Goal: Navigation & Orientation: Find specific page/section

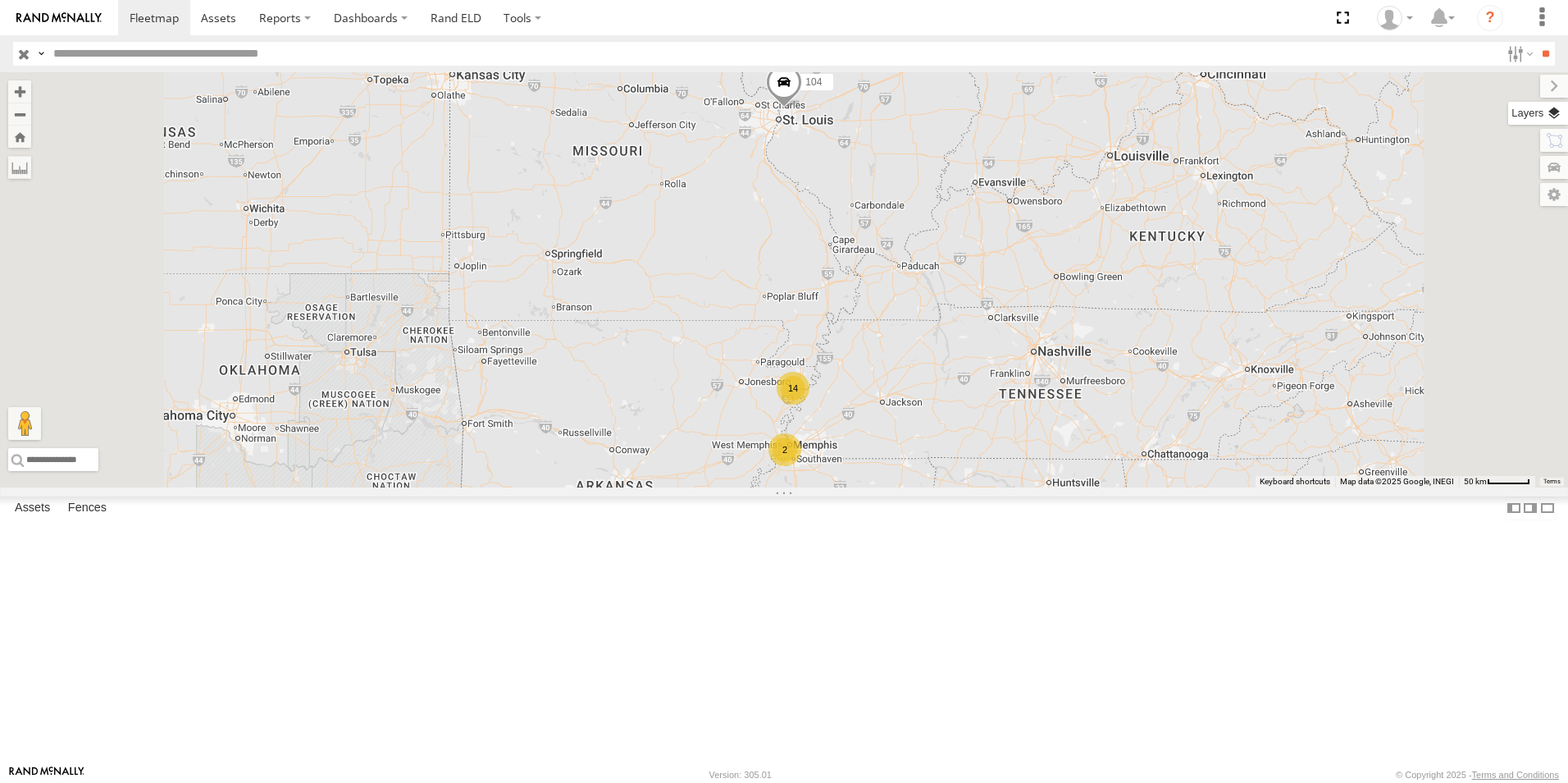
click at [1544, 114] on label at bounding box center [1537, 113] width 60 height 23
click at [0, 0] on span "Basemaps" at bounding box center [0, 0] width 0 height 0
click at [0, 0] on span "Satellite + Roadmap" at bounding box center [0, 0] width 0 height 0
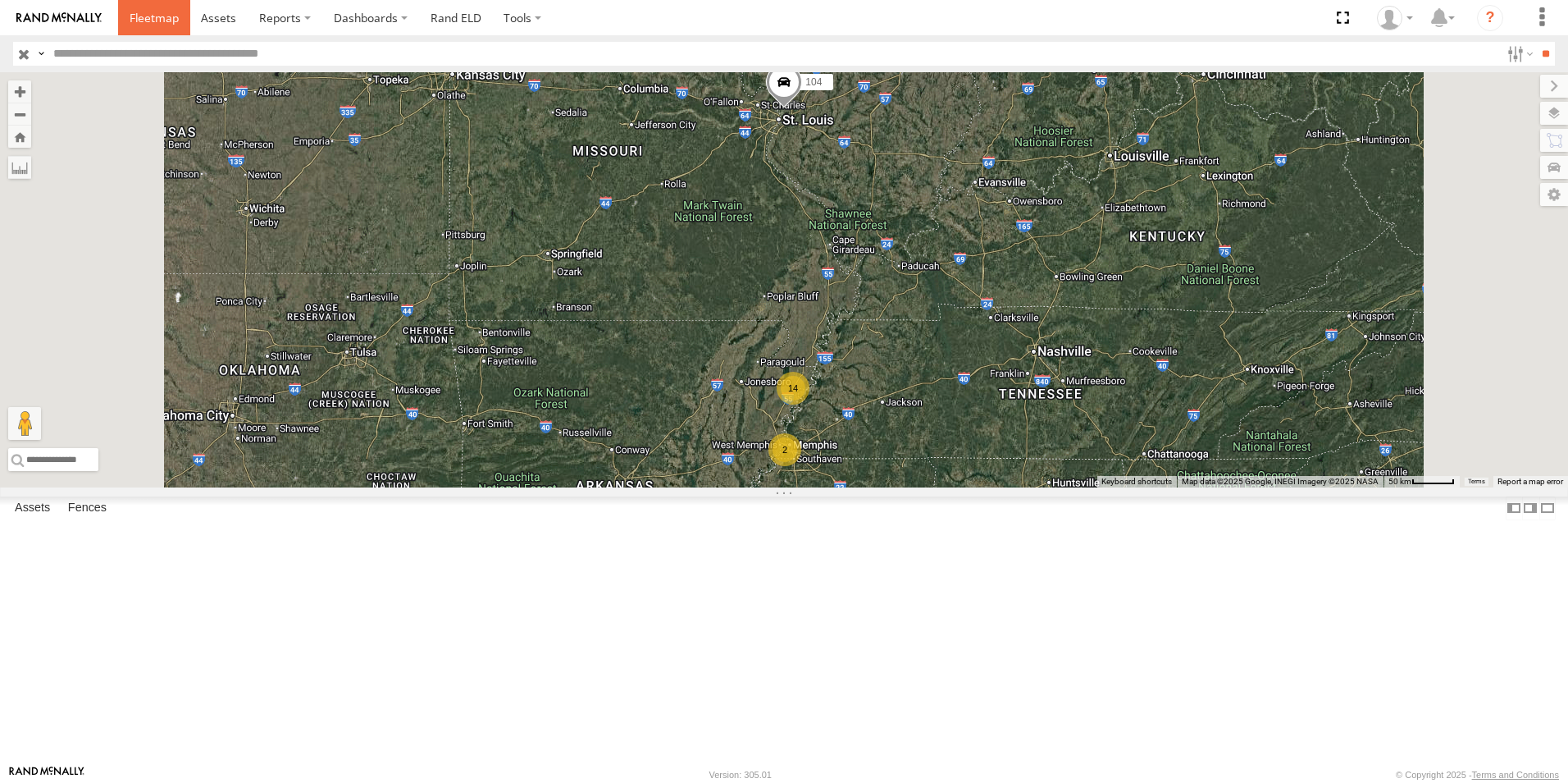
click at [140, 17] on span at bounding box center [155, 18] width 50 height 16
click at [466, 21] on link "Rand ELD" at bounding box center [455, 18] width 73 height 36
click at [802, 108] on span at bounding box center [784, 85] width 36 height 45
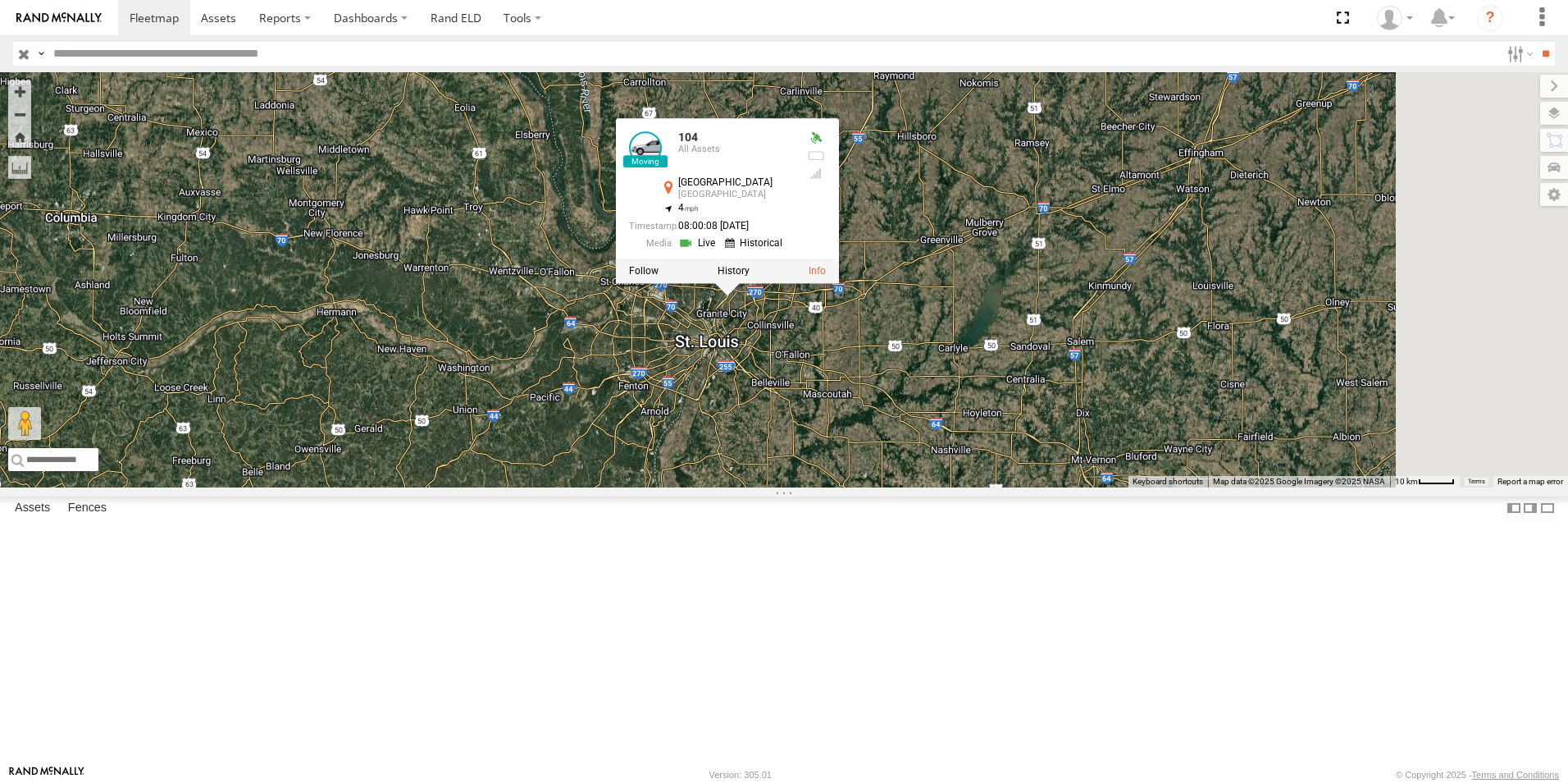
drag, startPoint x: 1053, startPoint y: 222, endPoint x: 816, endPoint y: 668, distance: 505.1
click at [816, 487] on div "104 104 All Assets Granite City Granite City 38.74718 , -90.12864 4 08:00:08 08…" at bounding box center [784, 280] width 1568 height 415
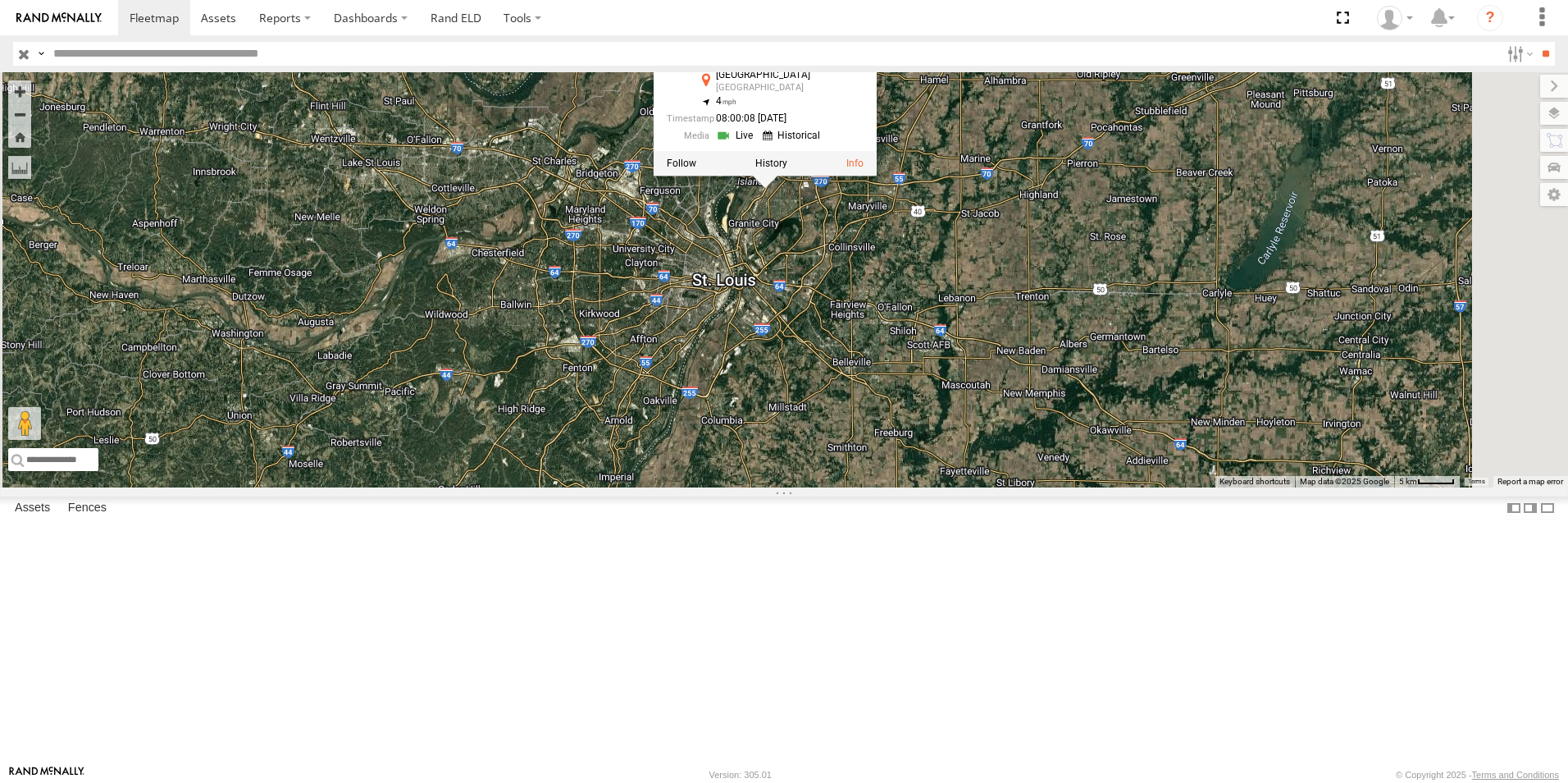
drag, startPoint x: 1002, startPoint y: 372, endPoint x: 928, endPoint y: 557, distance: 199.3
click at [928, 487] on div "104 104 All Assets Granite City Granite City 38.74718 , -90.12864 4 08:00:08 08…" at bounding box center [784, 280] width 1568 height 415
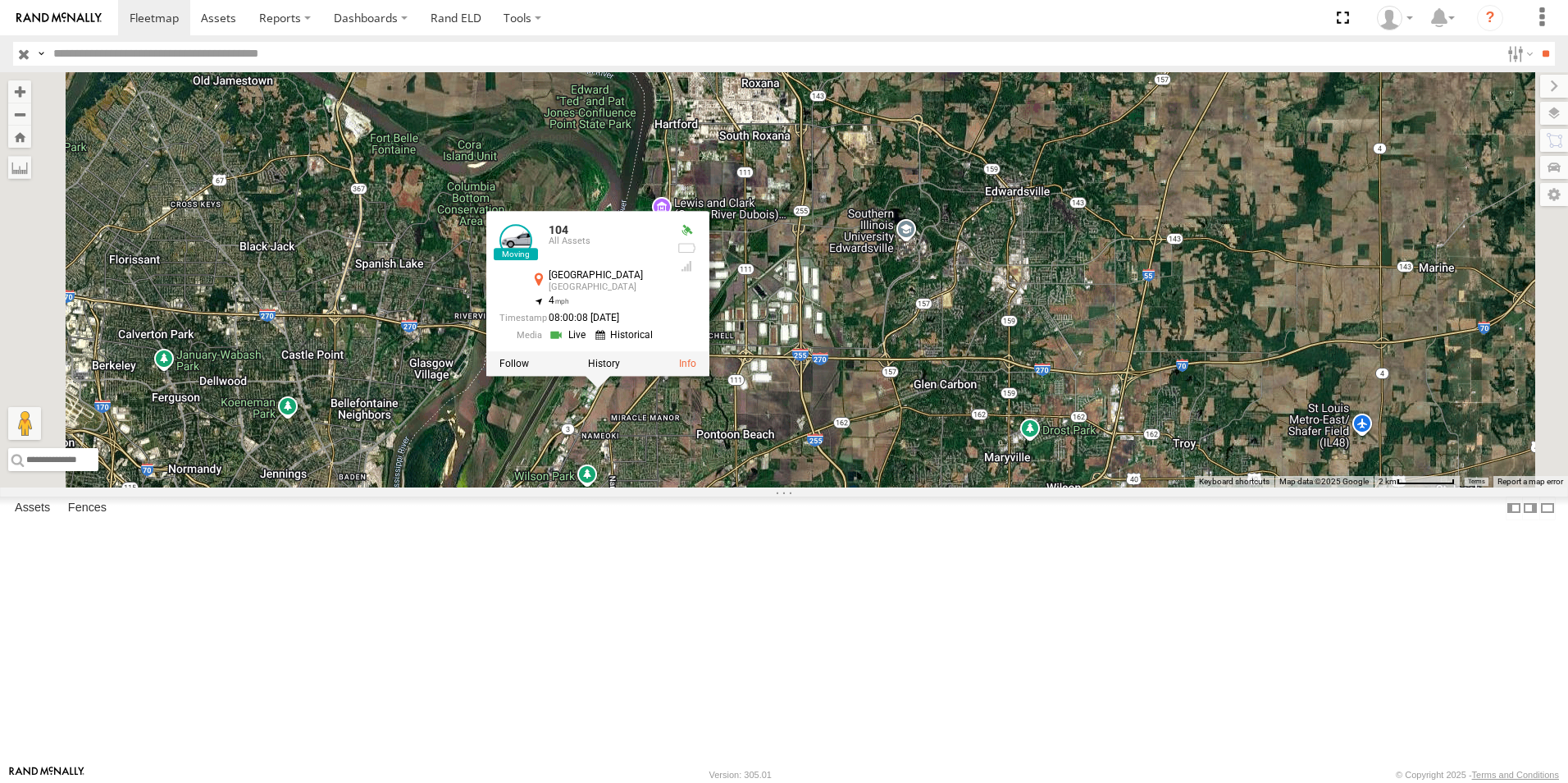
drag, startPoint x: 822, startPoint y: 461, endPoint x: 834, endPoint y: 661, distance: 200.4
click at [831, 487] on div "104 104 All Assets Granite City Granite City 38.74718 , -90.12864 4 08:00:08 08…" at bounding box center [784, 280] width 1568 height 415
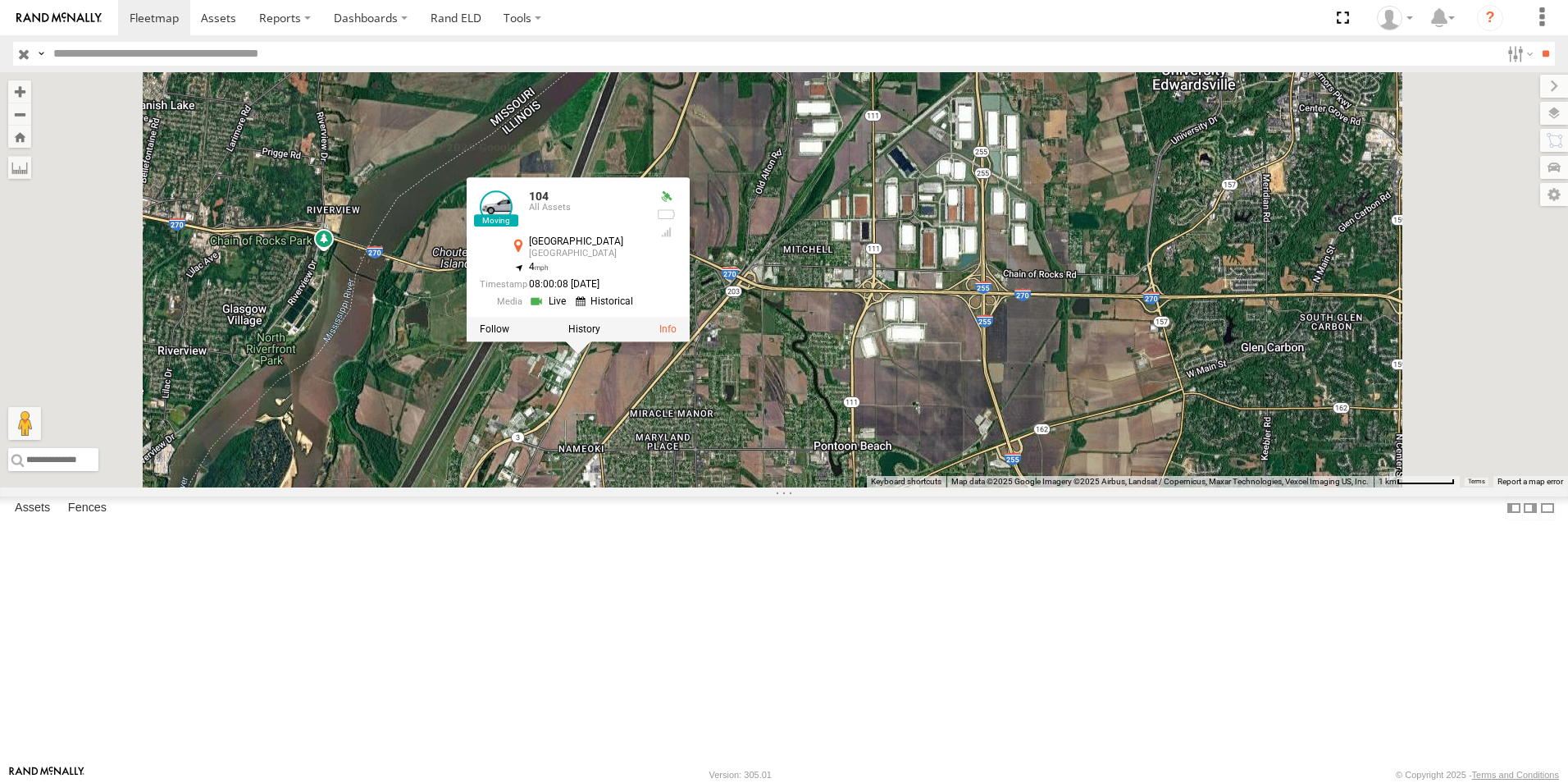
drag, startPoint x: 826, startPoint y: 574, endPoint x: 882, endPoint y: 693, distance: 131.5
click at [882, 487] on div "104 104 All Assets Granite City Granite City 38.74718 , -90.12864 4 08:00:08 08…" at bounding box center [784, 280] width 1568 height 415
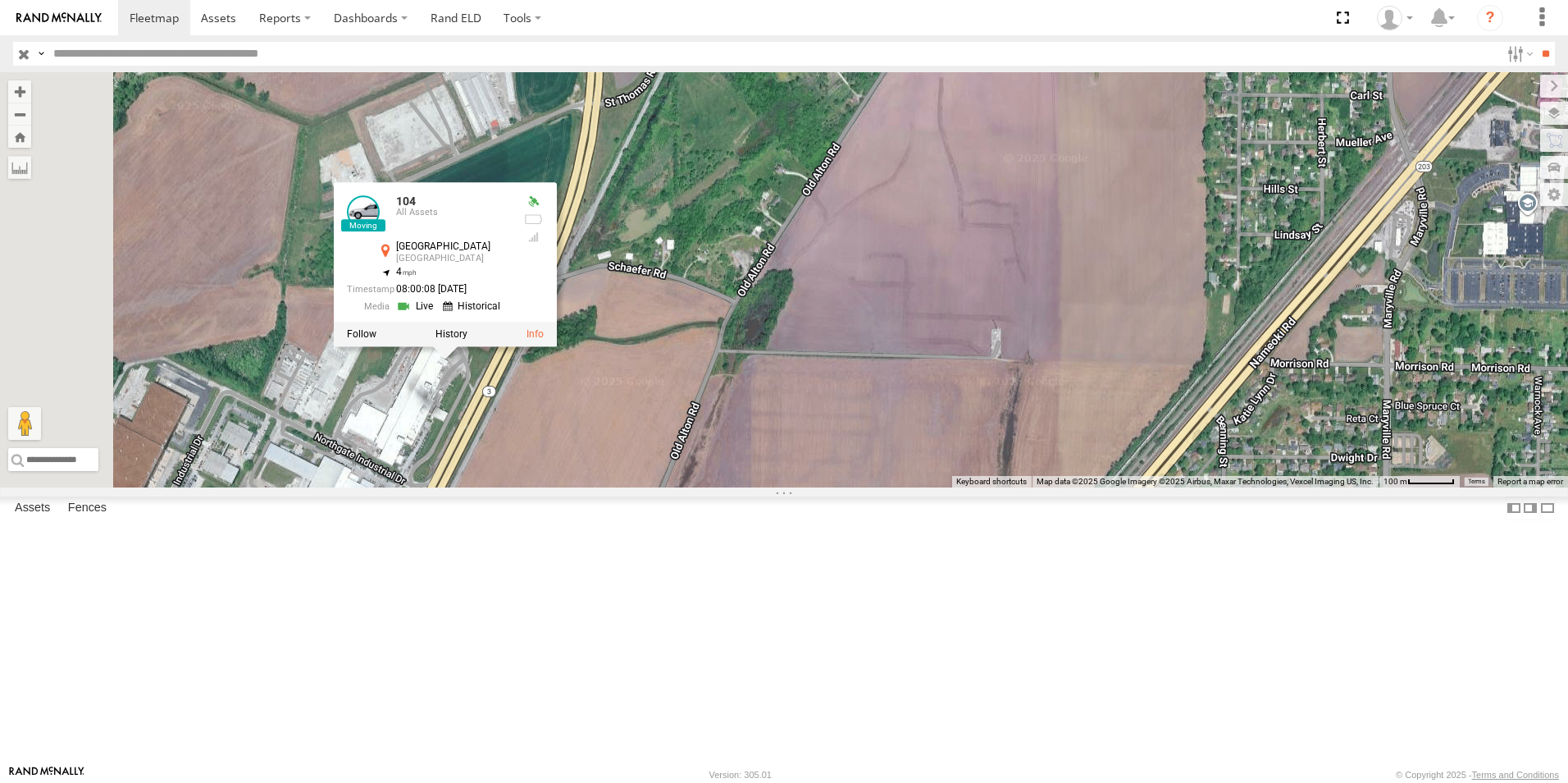
drag, startPoint x: 647, startPoint y: 578, endPoint x: 692, endPoint y: 692, distance: 122.6
click at [689, 487] on div "104 104 All Assets Granite City Granite City 38.74718 , -90.12864 4 08:00:08 08…" at bounding box center [784, 280] width 1568 height 415
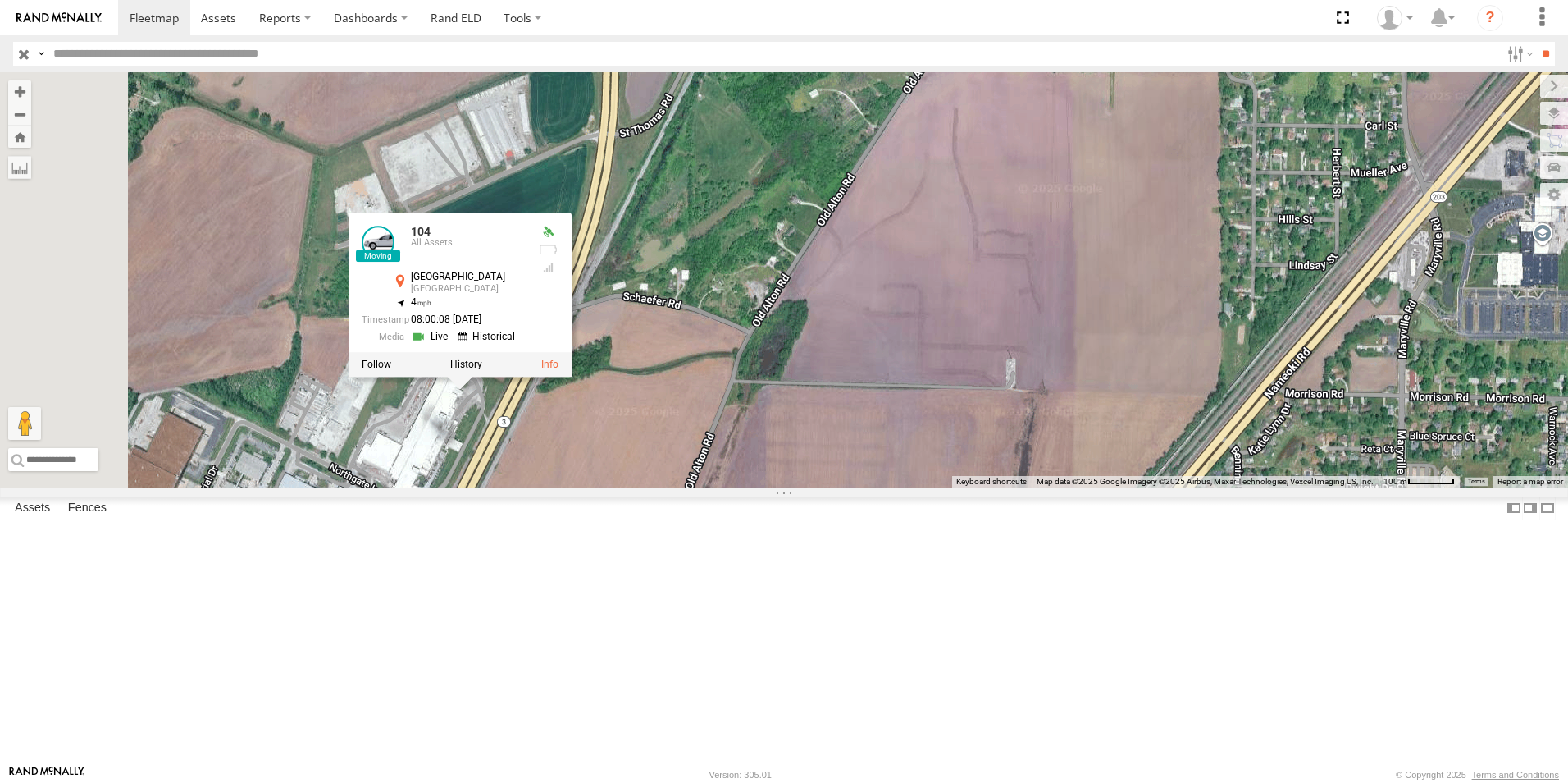
click at [452, 344] on link at bounding box center [431, 337] width 42 height 16
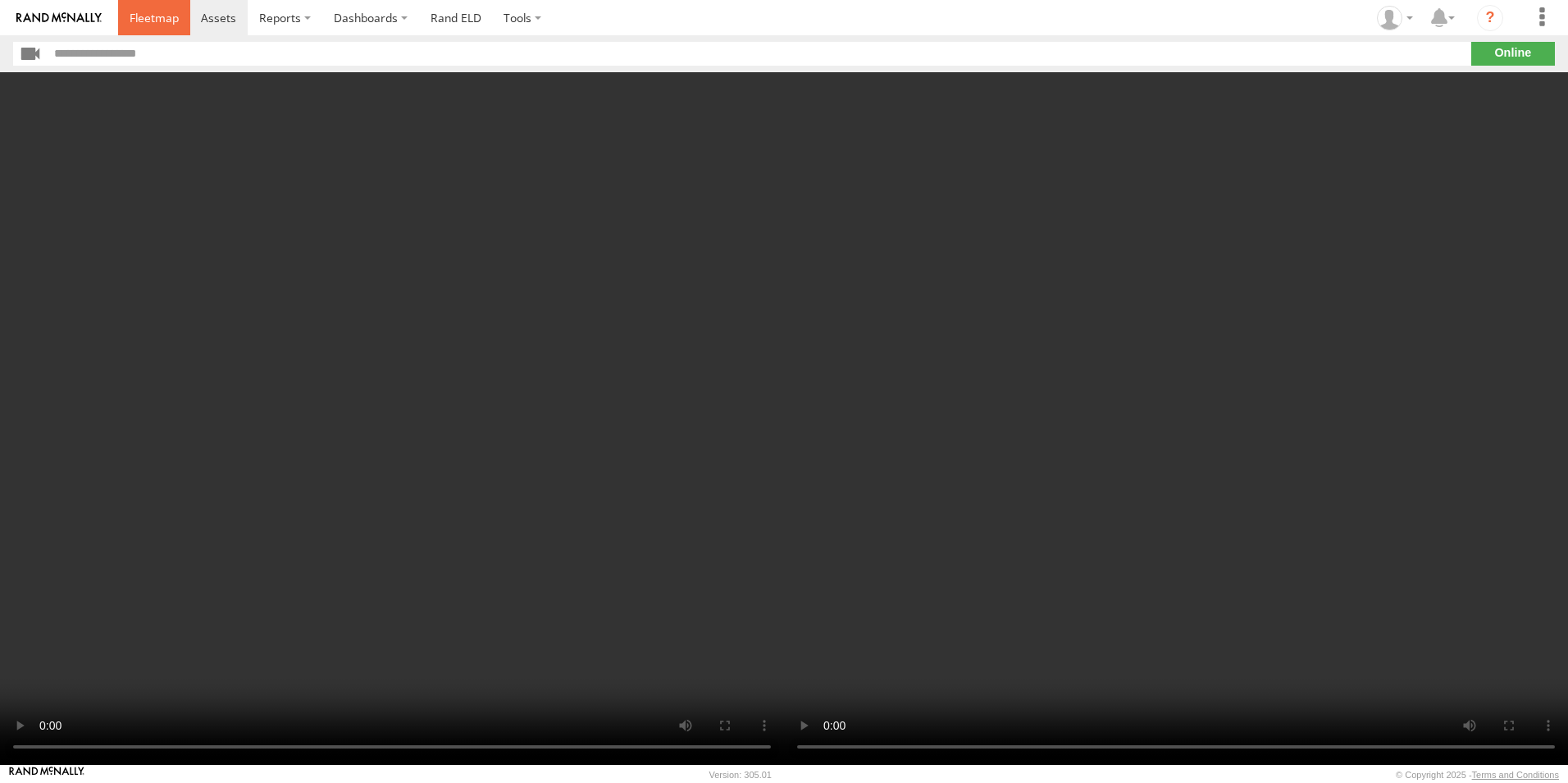
click at [142, 18] on span at bounding box center [155, 18] width 50 height 16
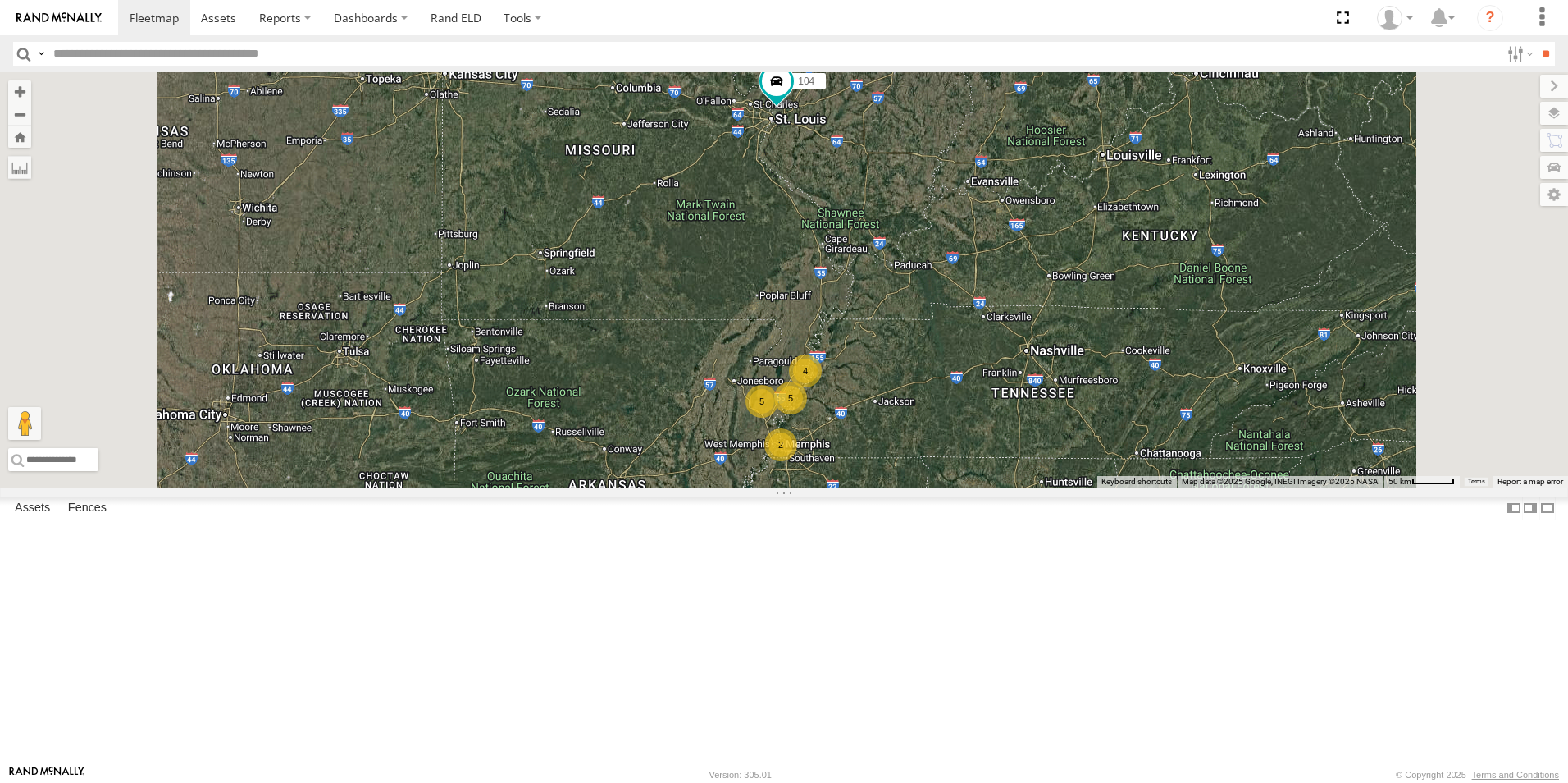
click at [0, 0] on span at bounding box center [0, 0] width 0 height 0
